Goal: Entertainment & Leisure: Consume media (video, audio)

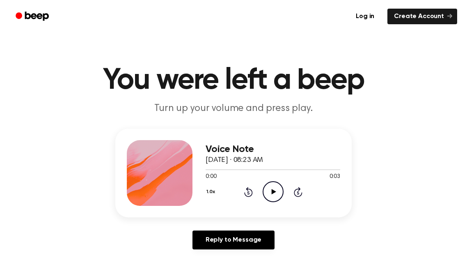
click at [268, 189] on icon "Play Audio" at bounding box center [273, 191] width 21 height 21
click at [278, 197] on icon "Play Audio" at bounding box center [273, 191] width 21 height 21
click at [275, 188] on icon "Pause Audio" at bounding box center [273, 191] width 21 height 21
click at [275, 191] on icon at bounding box center [273, 191] width 5 height 5
